Goal: Find specific page/section: Find specific page/section

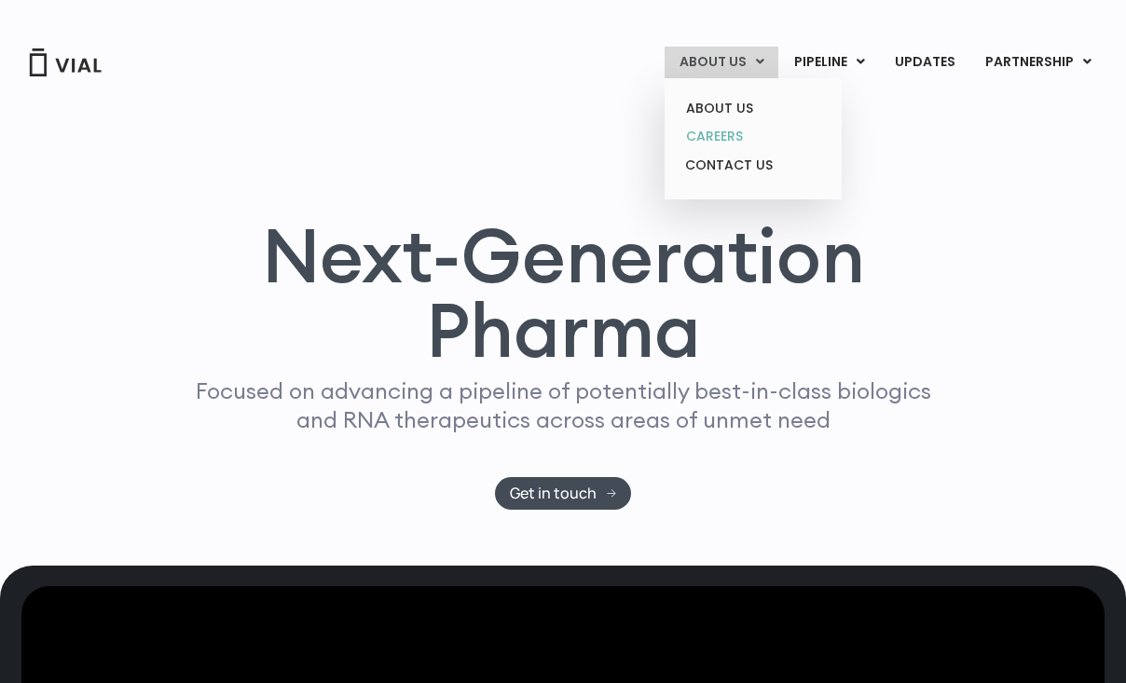
click at [723, 137] on link "CAREERS" at bounding box center [752, 136] width 163 height 29
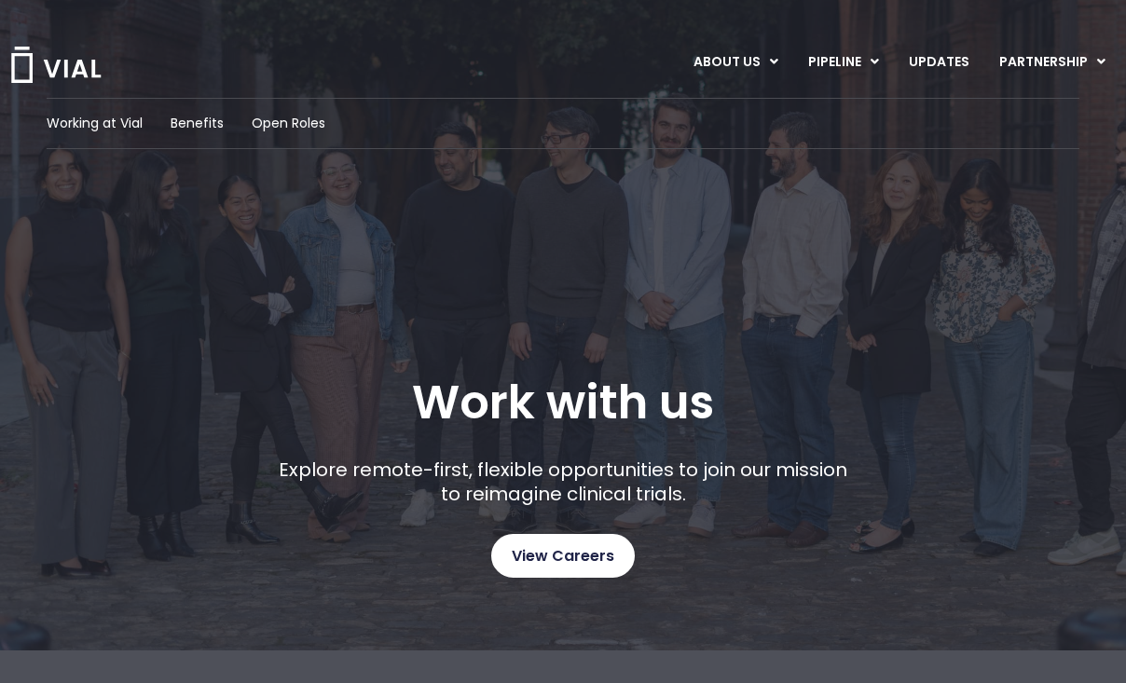
click at [515, 564] on span "View Careers" at bounding box center [563, 556] width 103 height 24
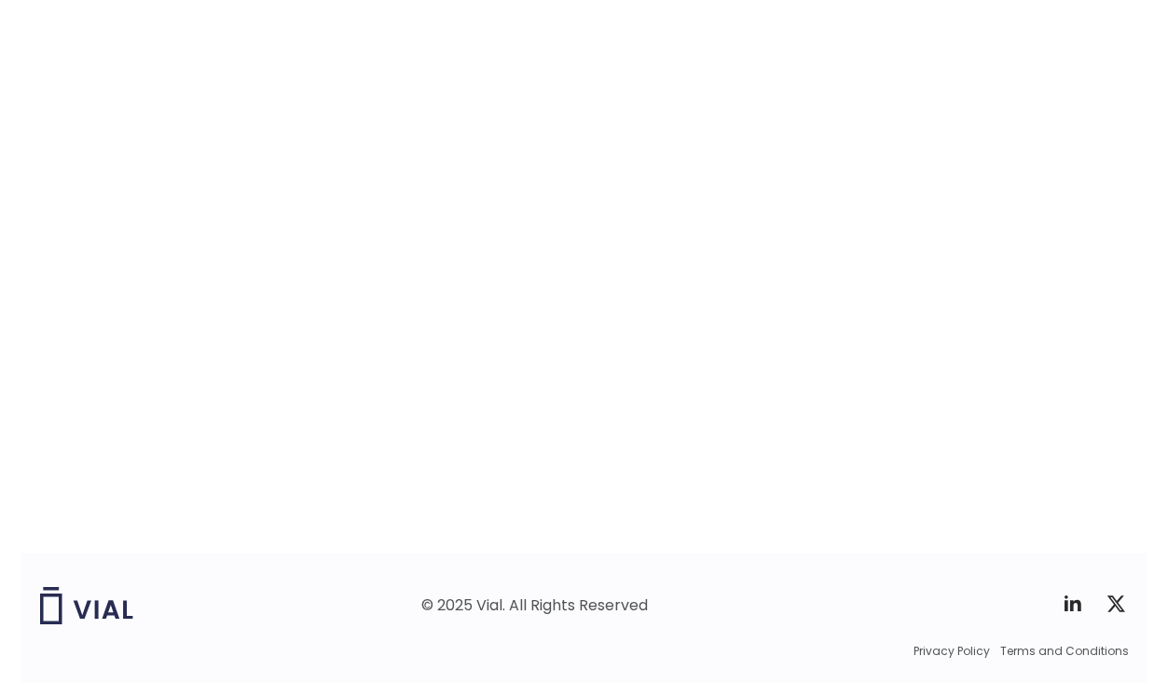
scroll to position [2897, 0]
